Goal: Task Accomplishment & Management: Complete application form

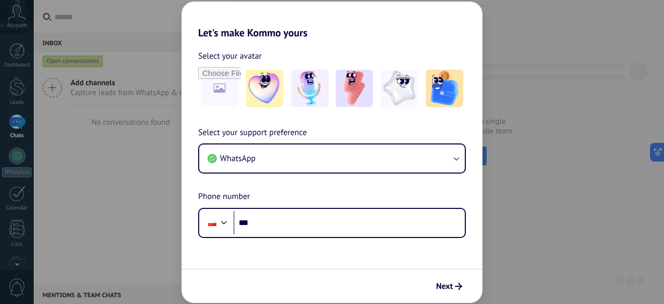
click at [537, 112] on div "Let's make Kommo yours Select your avatar Select your support preference WhatsA…" at bounding box center [332, 152] width 664 height 304
click at [544, 186] on div "Let's make Kommo yours Select your avatar Select your support preference WhatsA…" at bounding box center [332, 152] width 664 height 304
click at [453, 289] on span "Next" at bounding box center [445, 285] width 17 height 7
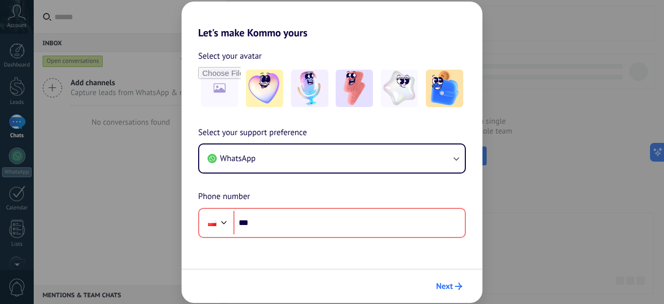
click at [453, 289] on span "Next" at bounding box center [445, 285] width 17 height 7
click at [535, 188] on div "Let's make Kommo yours Select your avatar Select your support preference WhatsA…" at bounding box center [332, 152] width 664 height 304
